Goal: Transaction & Acquisition: Purchase product/service

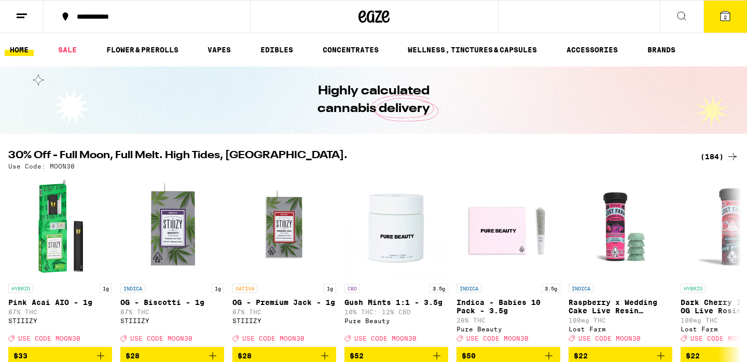
click at [715, 154] on div "(184)" at bounding box center [719, 156] width 38 height 12
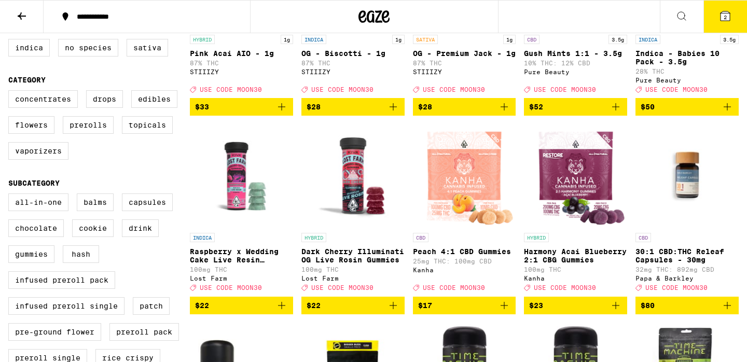
scroll to position [235, 0]
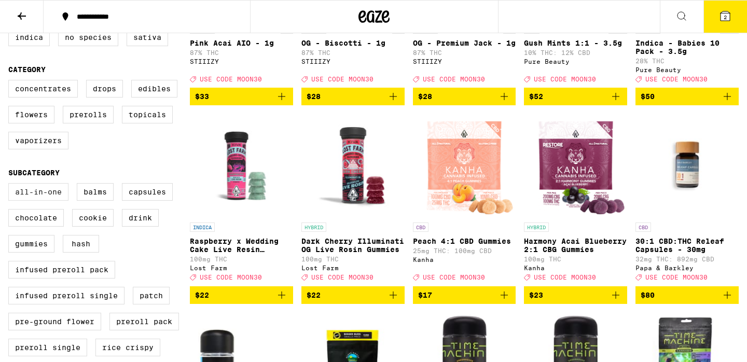
click at [37, 201] on label "All-In-One" at bounding box center [38, 192] width 60 height 18
click at [11, 185] on input "All-In-One" at bounding box center [10, 185] width 1 height 1
checkbox input "true"
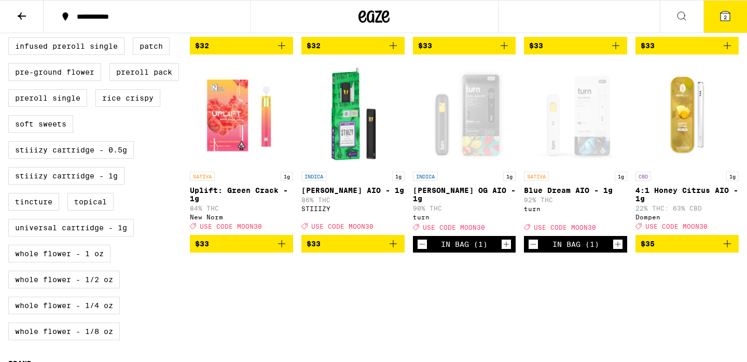
scroll to position [275, 0]
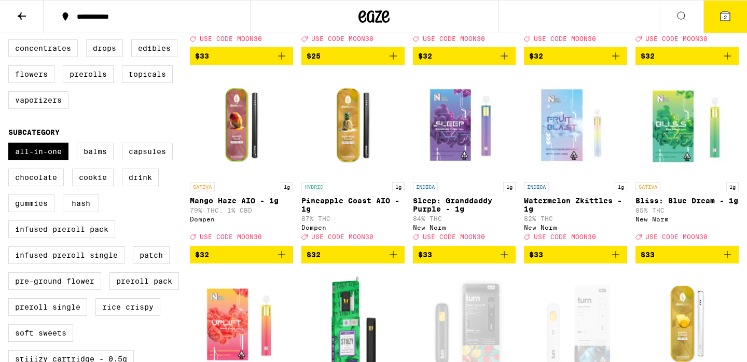
click at [722, 12] on icon at bounding box center [725, 15] width 9 height 9
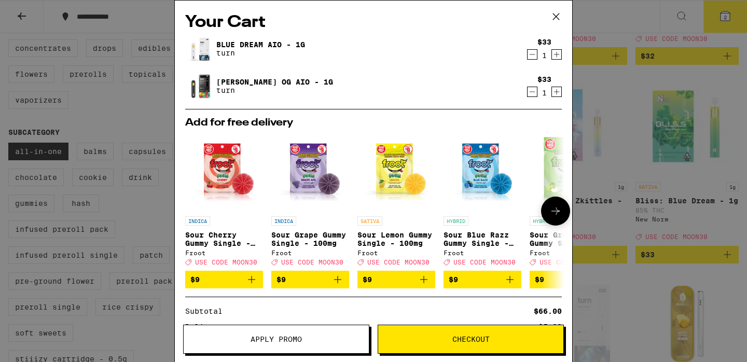
scroll to position [116, 0]
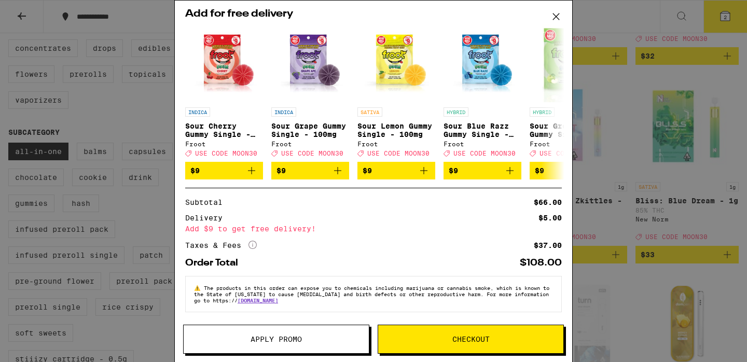
click at [269, 336] on span "Apply Promo" at bounding box center [276, 339] width 51 height 7
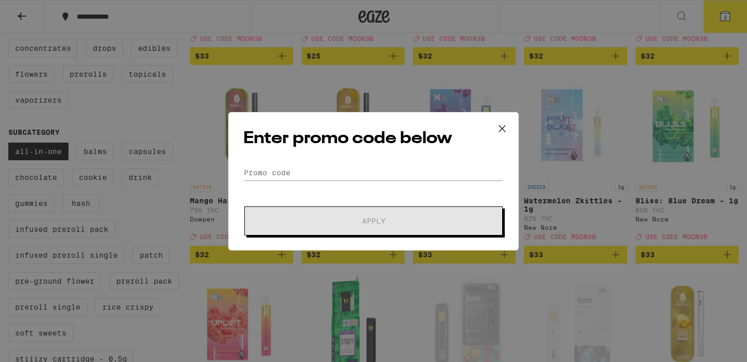
click at [319, 162] on div "Enter promo code below Promo Code Apply" at bounding box center [373, 181] width 291 height 139
click at [304, 173] on input "Promo Code" at bounding box center [373, 173] width 260 height 16
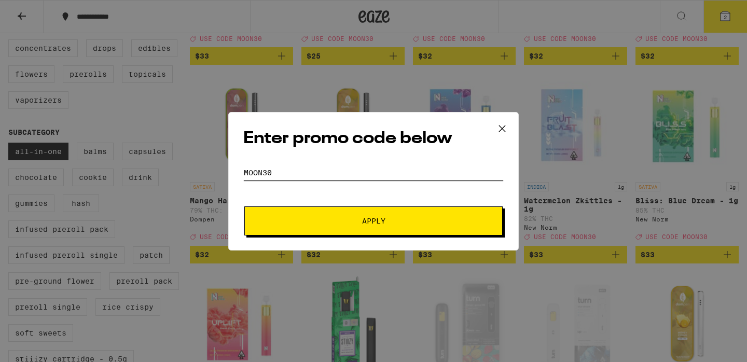
type input "MOON30"
click at [346, 212] on button "Apply" at bounding box center [373, 220] width 258 height 29
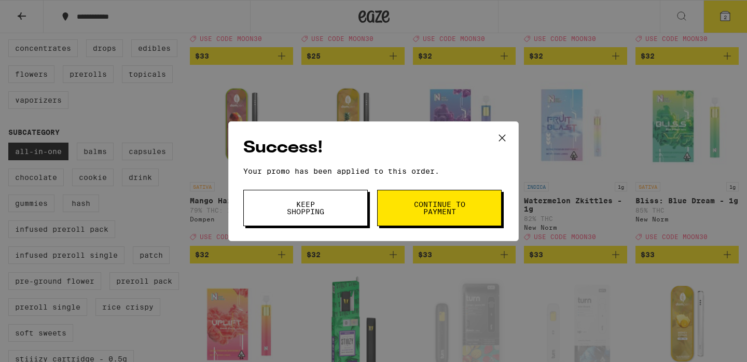
click at [422, 210] on span "Continue to payment" at bounding box center [439, 208] width 53 height 15
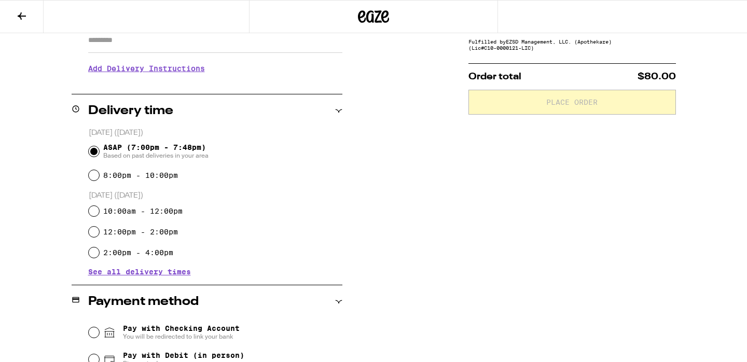
scroll to position [195, 0]
